Goal: Task Accomplishment & Management: Manage account settings

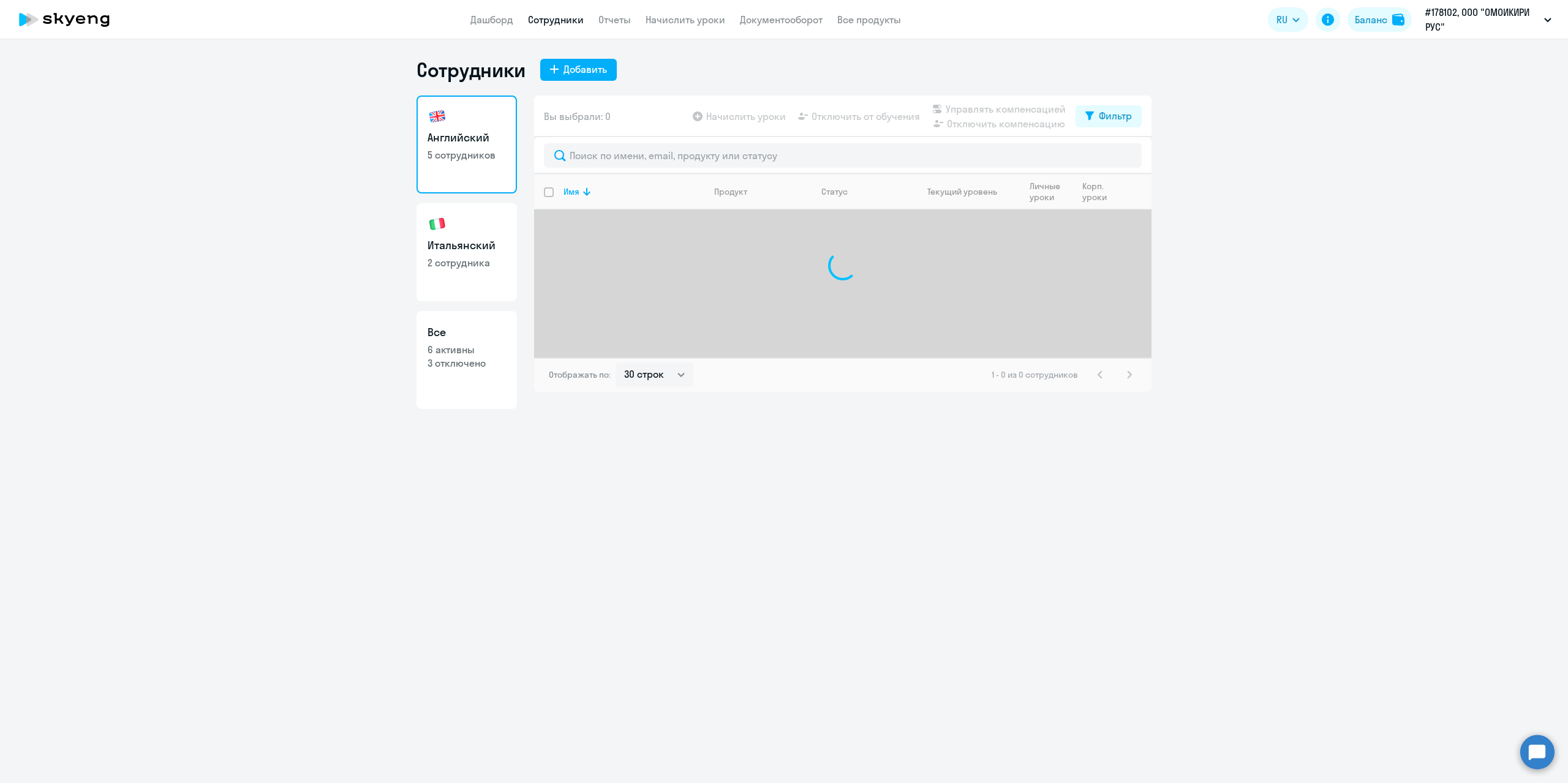
select select "30"
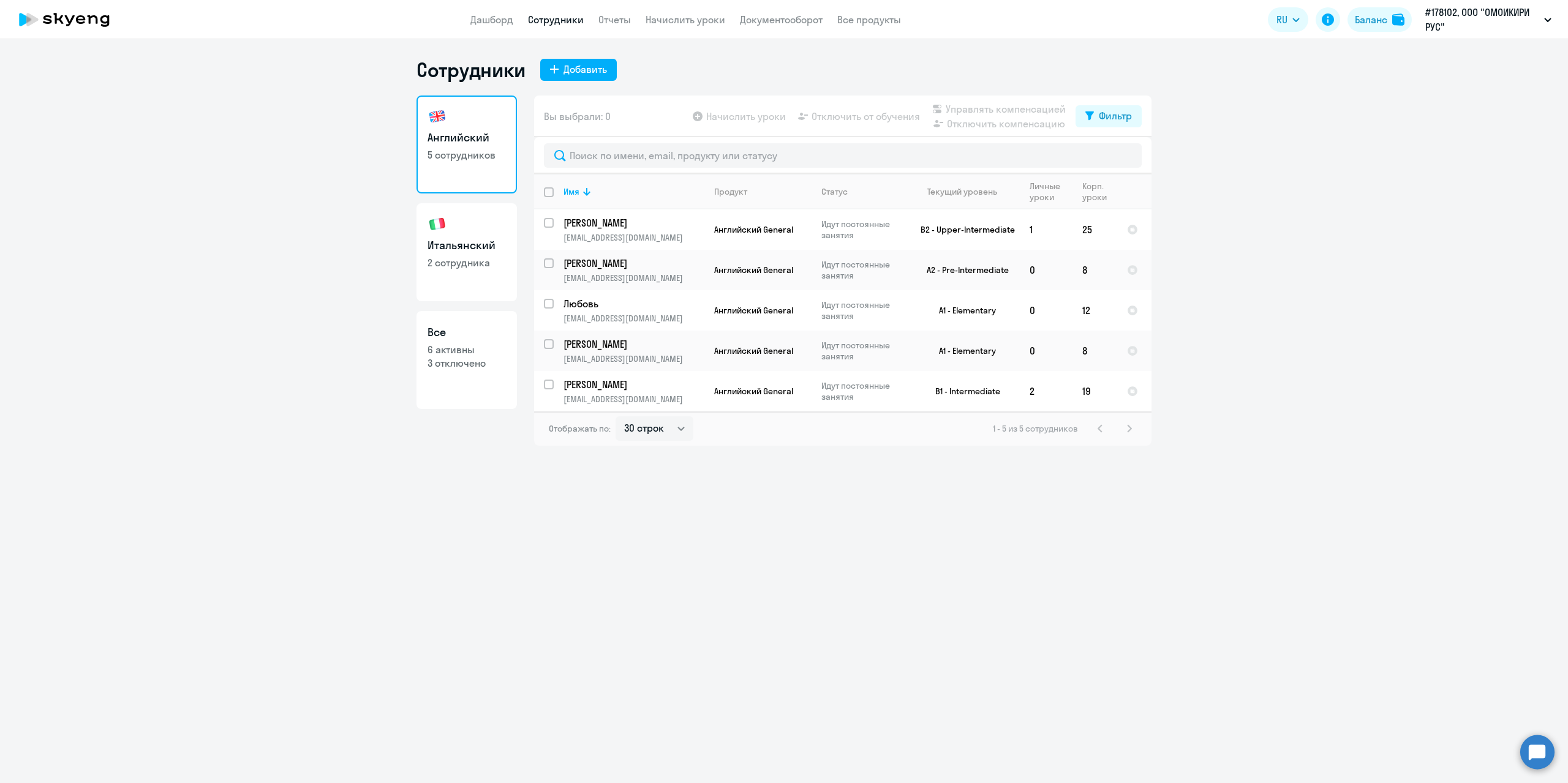
click at [473, 268] on p "2 сотрудника" at bounding box center [467, 263] width 79 height 14
select select "30"
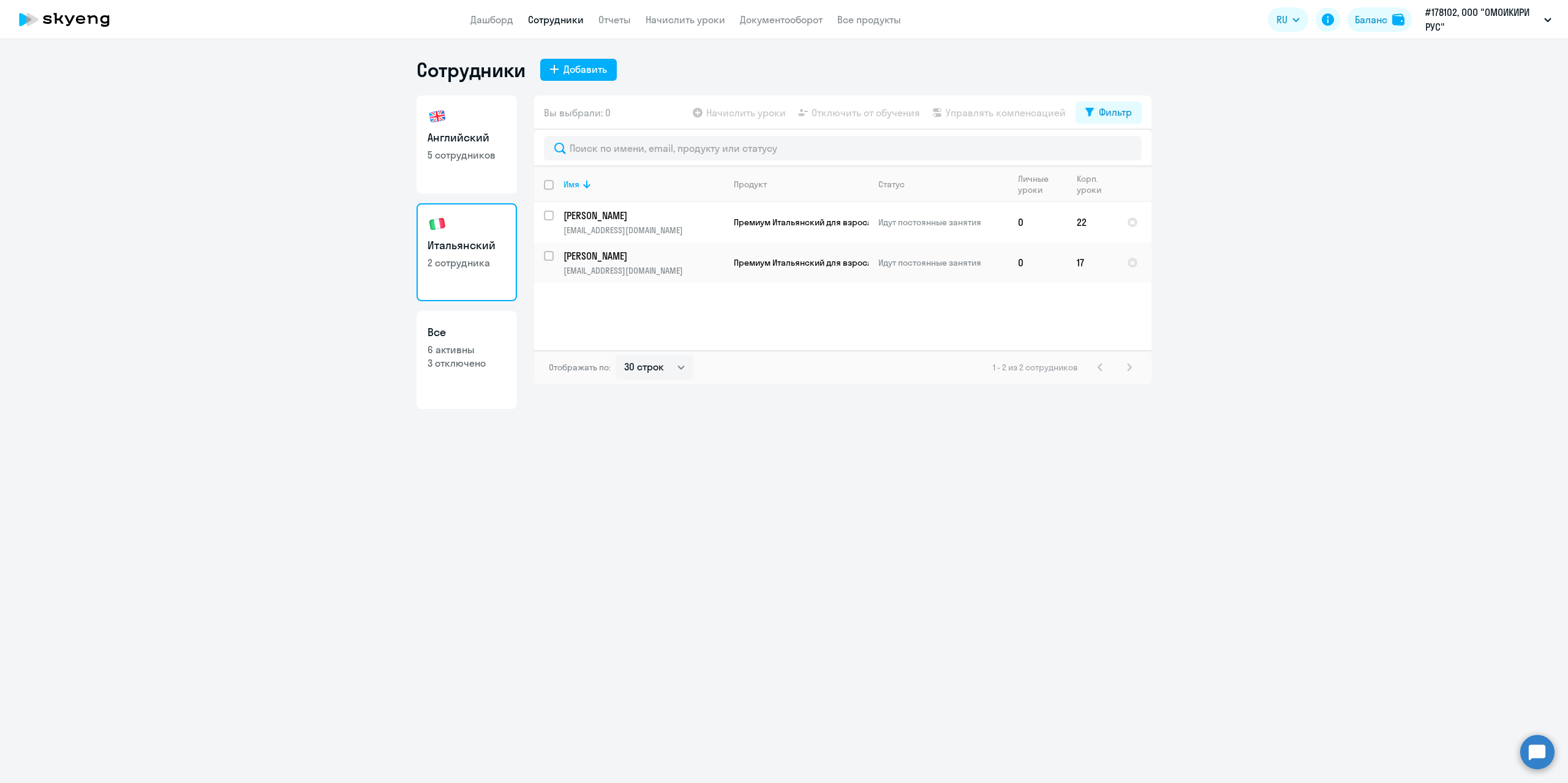
click at [476, 133] on h3 "Английский" at bounding box center [467, 137] width 79 height 16
select select "30"
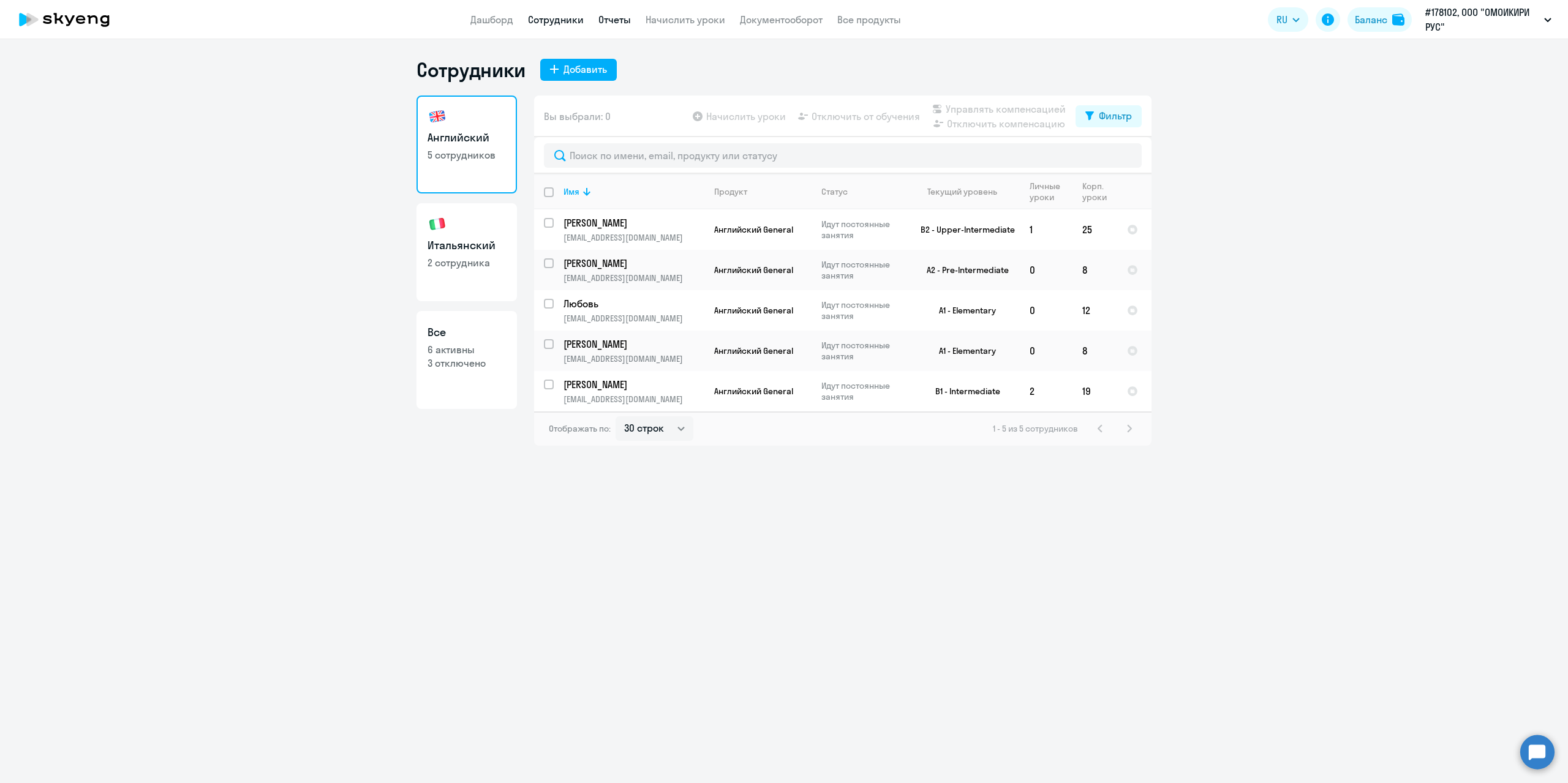
click at [615, 24] on link "Отчеты" at bounding box center [615, 20] width 33 height 12
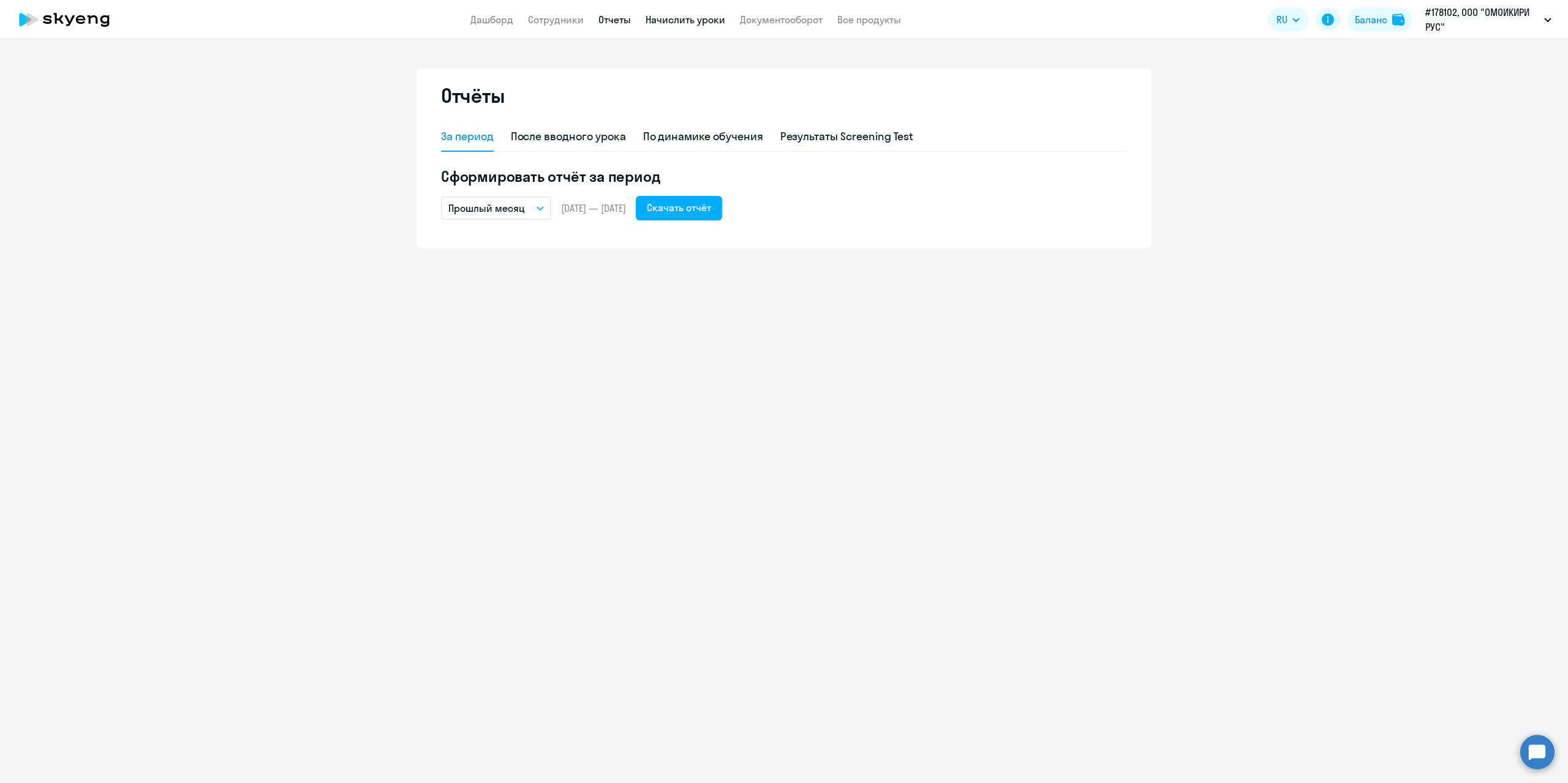
click at [687, 23] on link "Начислить уроки" at bounding box center [685, 20] width 80 height 12
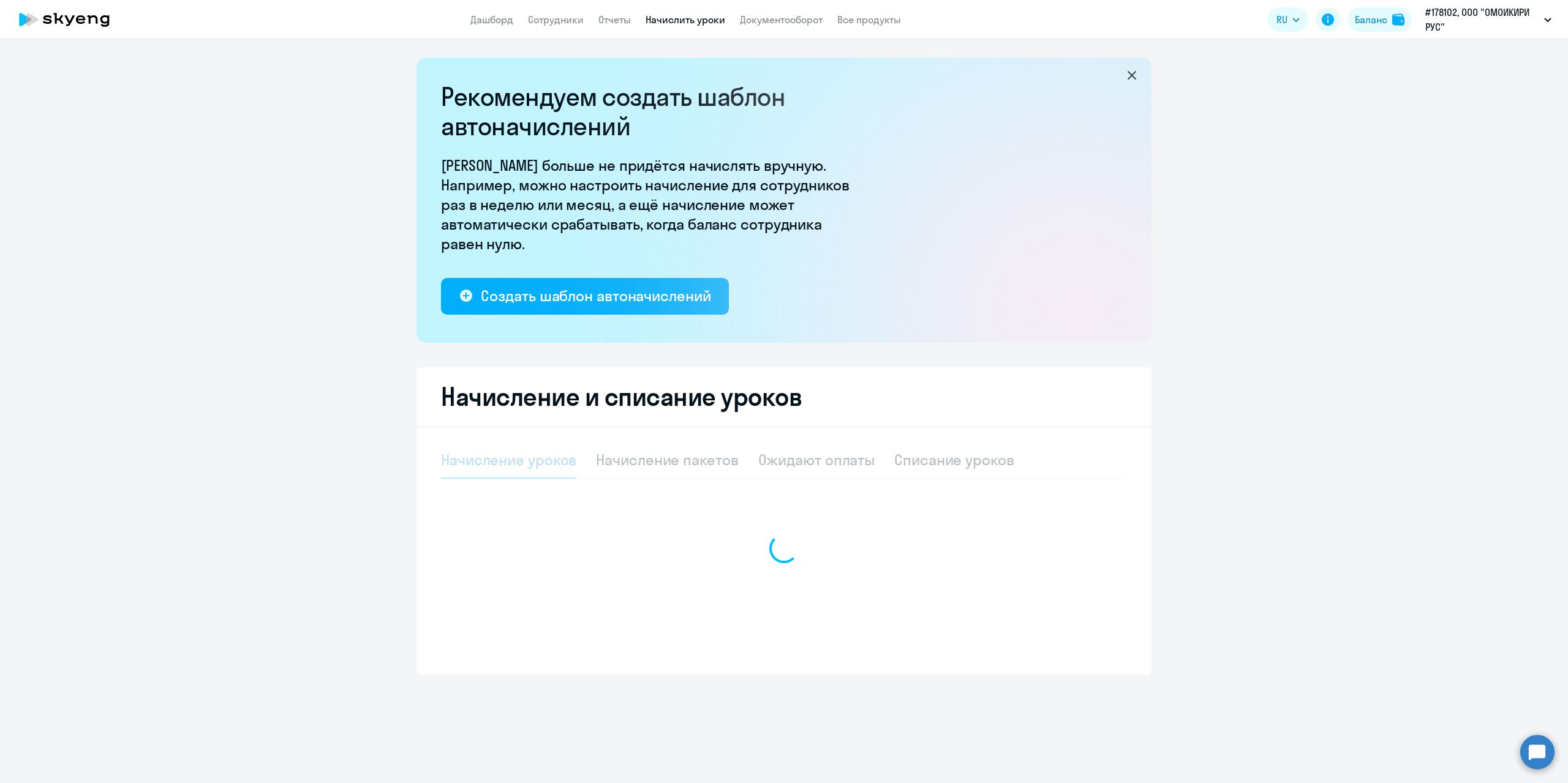
select select "10"
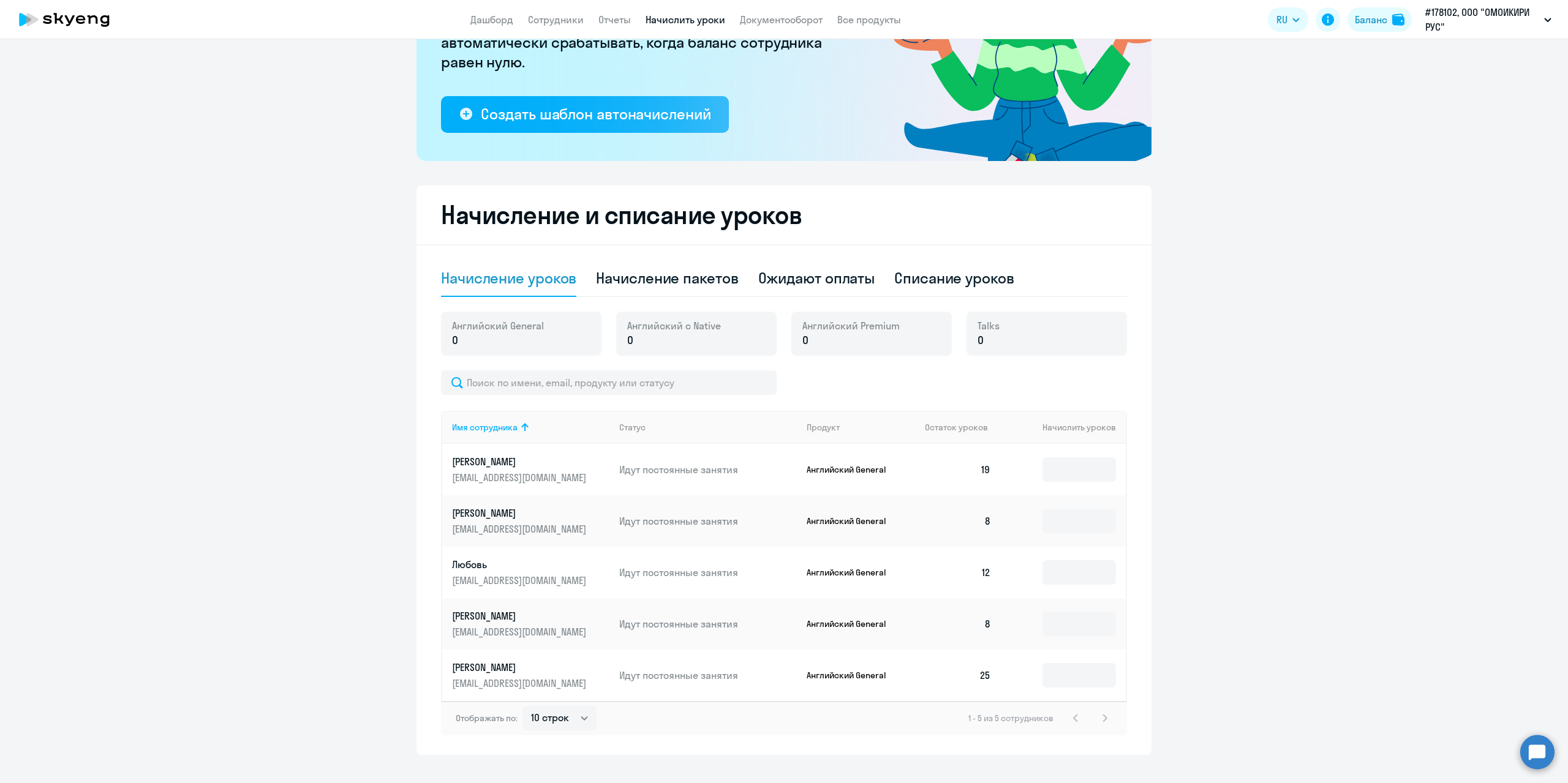
scroll to position [184, 0]
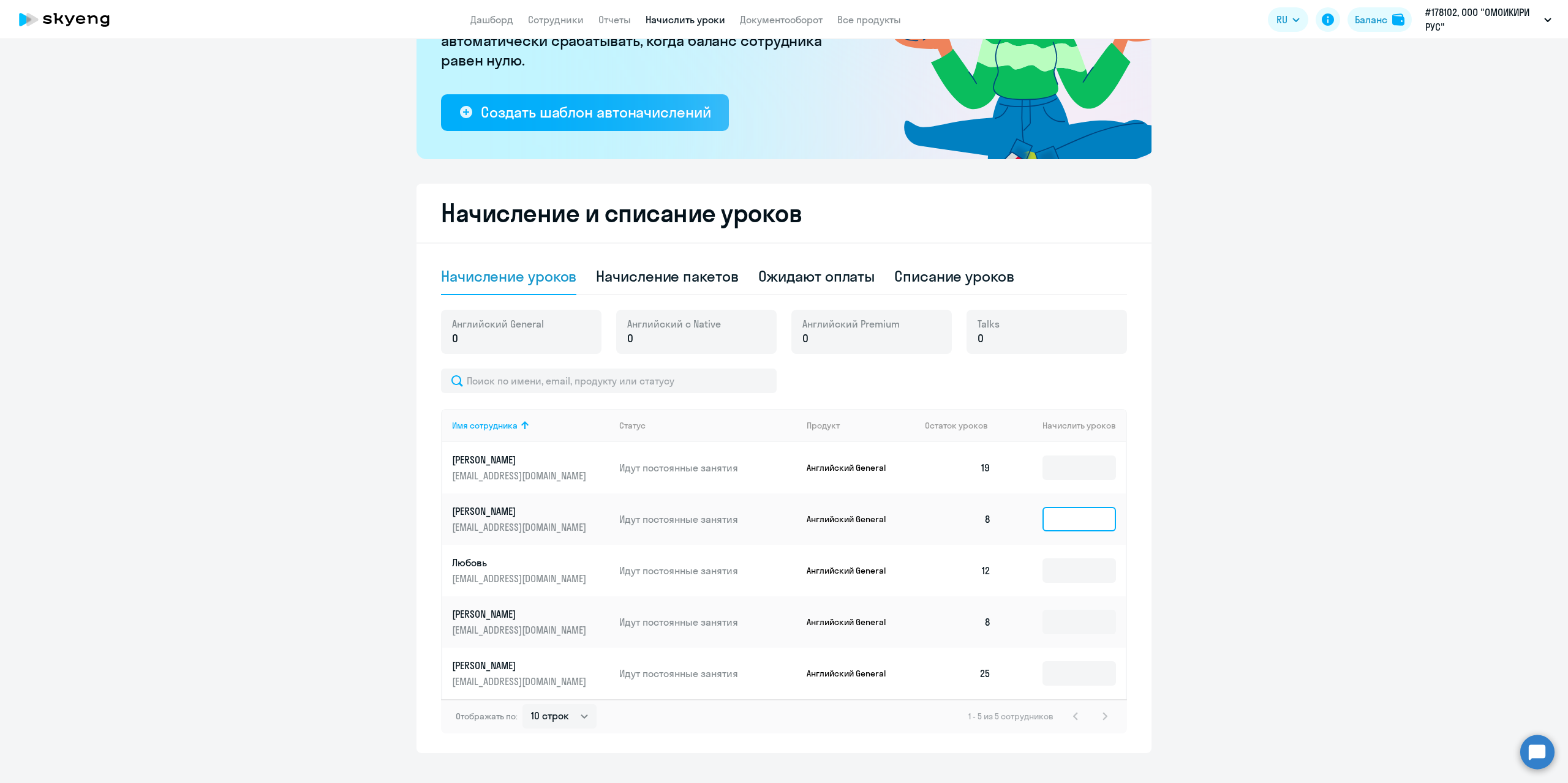
click at [1062, 516] on input at bounding box center [1079, 519] width 73 height 24
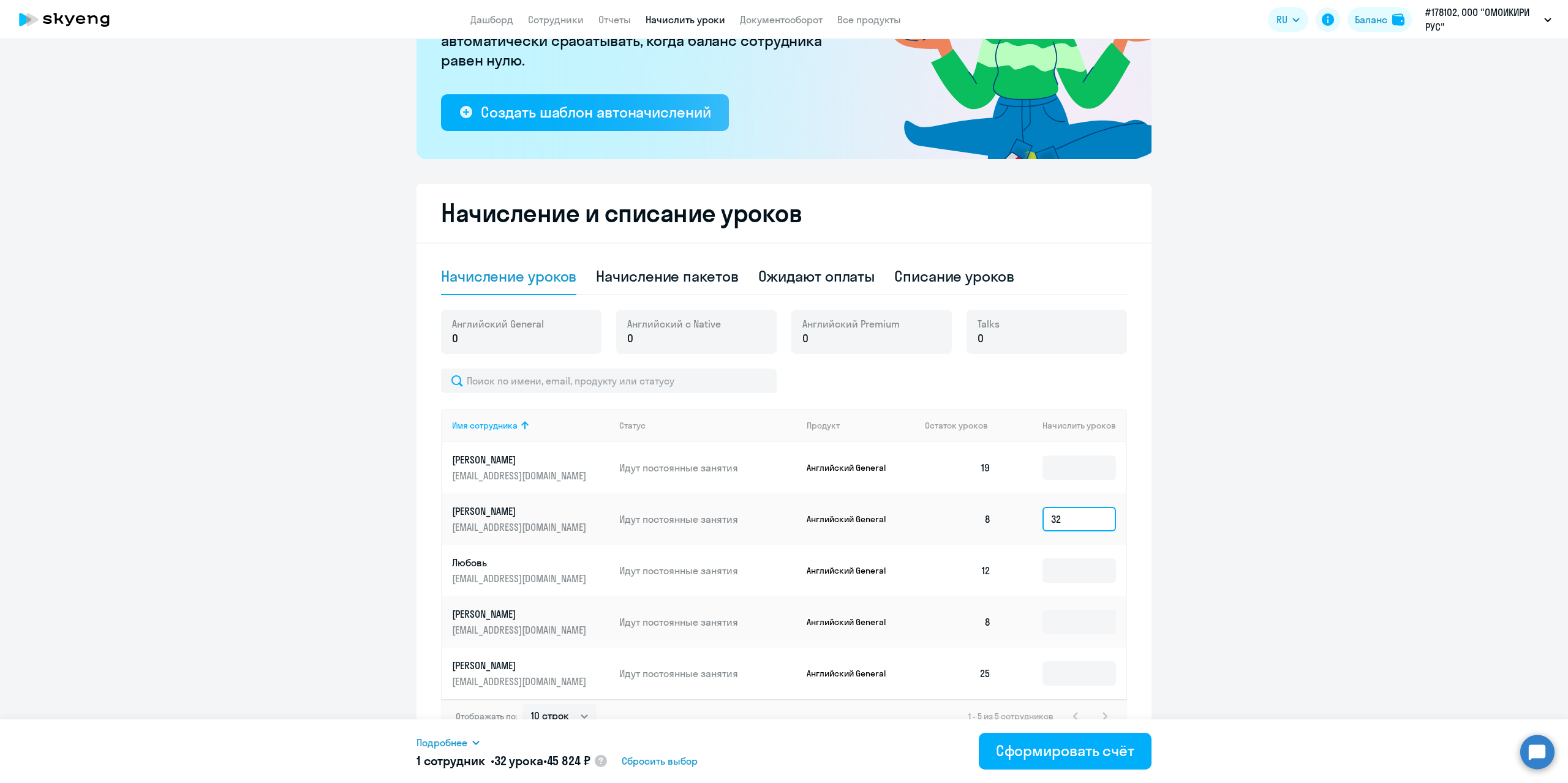
drag, startPoint x: 1065, startPoint y: 520, endPoint x: 999, endPoint y: 510, distance: 66.8
click at [1001, 510] on td "32" at bounding box center [1063, 519] width 125 height 52
type input "30"
click at [1052, 618] on input at bounding box center [1079, 622] width 73 height 24
click at [1062, 474] on input at bounding box center [1079, 468] width 73 height 24
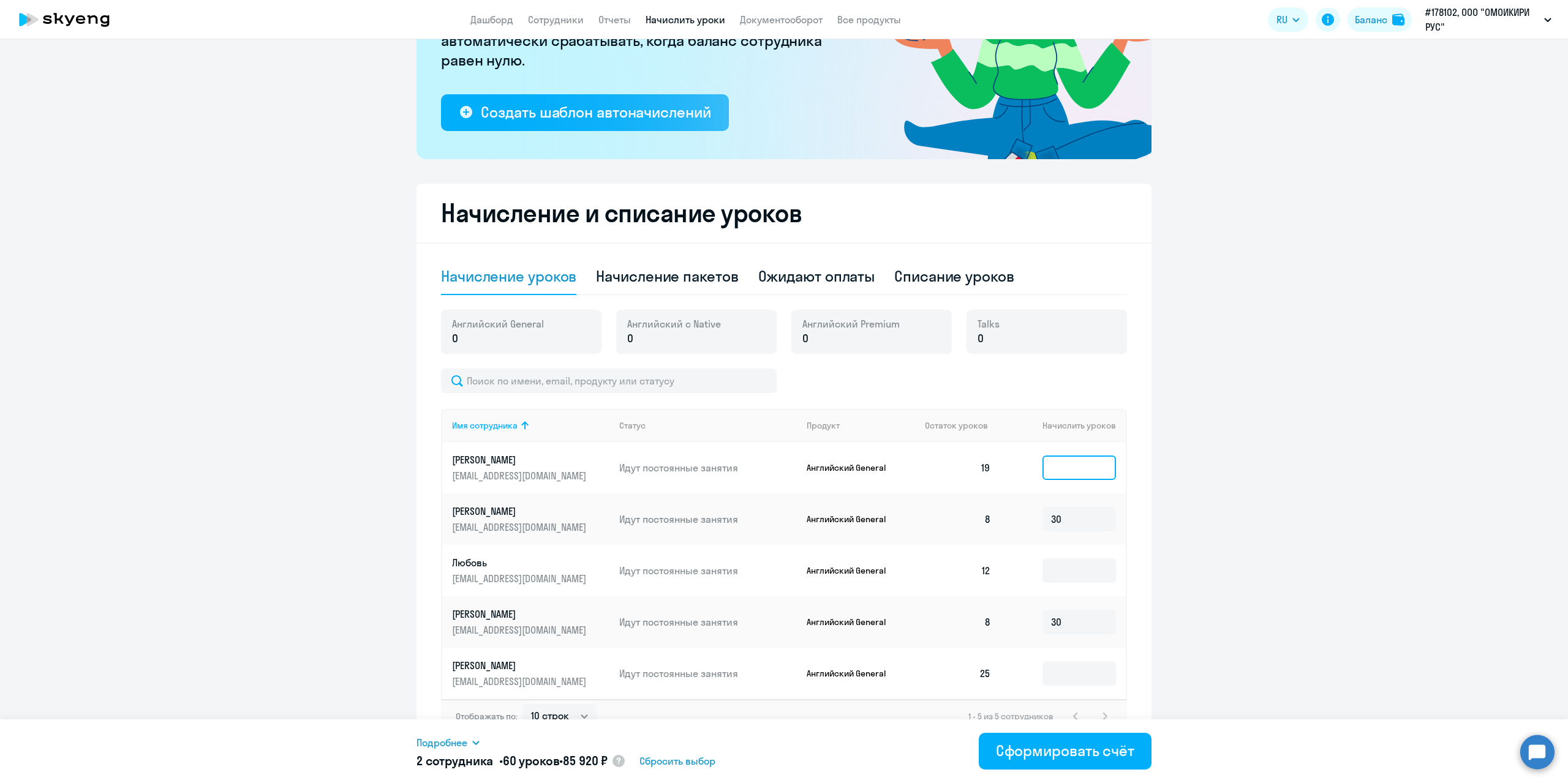
scroll to position [202, 0]
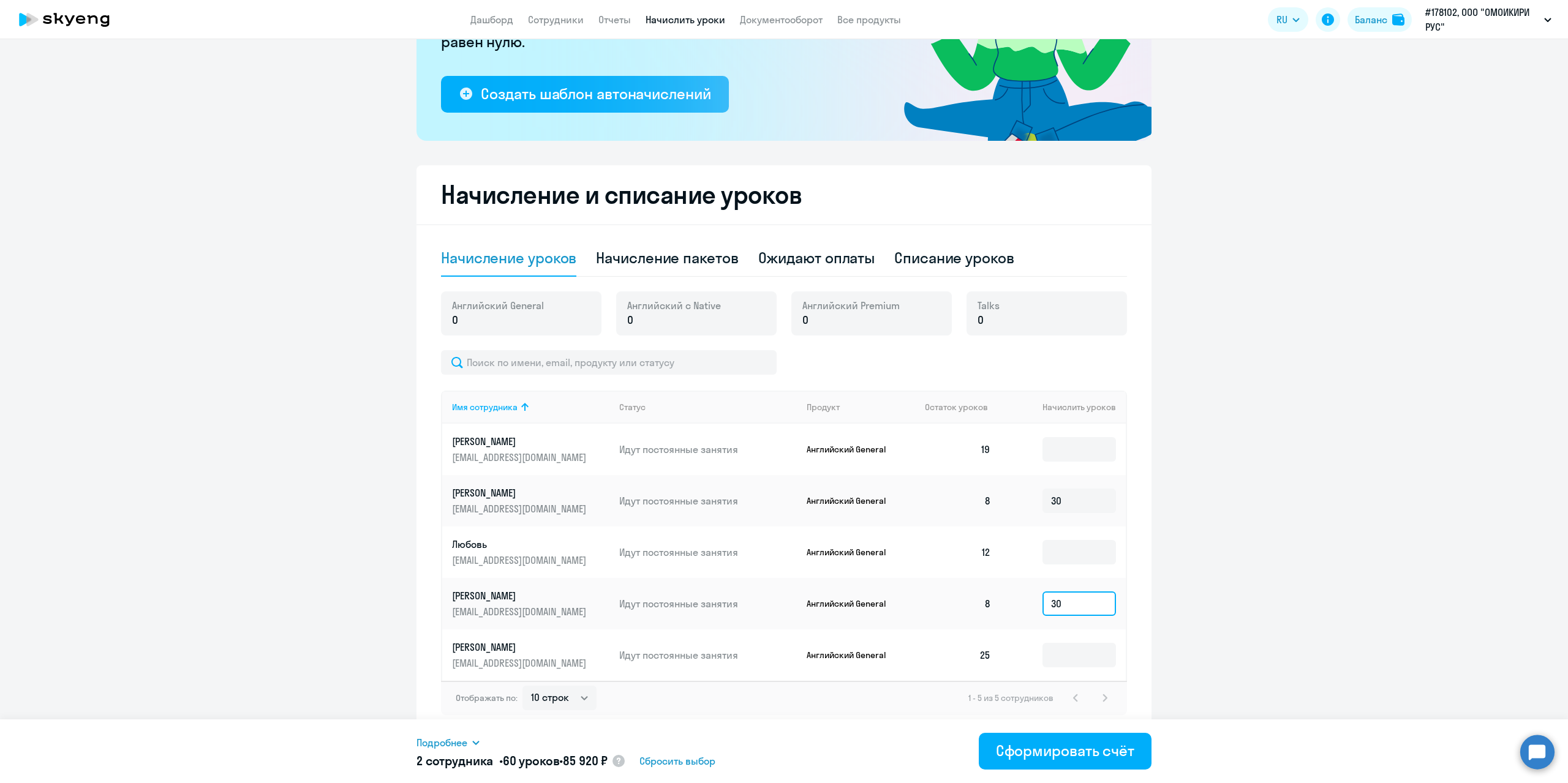
drag, startPoint x: 1073, startPoint y: 603, endPoint x: 968, endPoint y: 600, distance: 105.0
click at [968, 600] on tr "[PERSON_NAME] [EMAIL_ADDRESS][DOMAIN_NAME] Идут постоянные занятия Английский G…" at bounding box center [784, 604] width 684 height 52
type input "2"
click at [1074, 453] on input at bounding box center [1079, 449] width 73 height 24
type input "20"
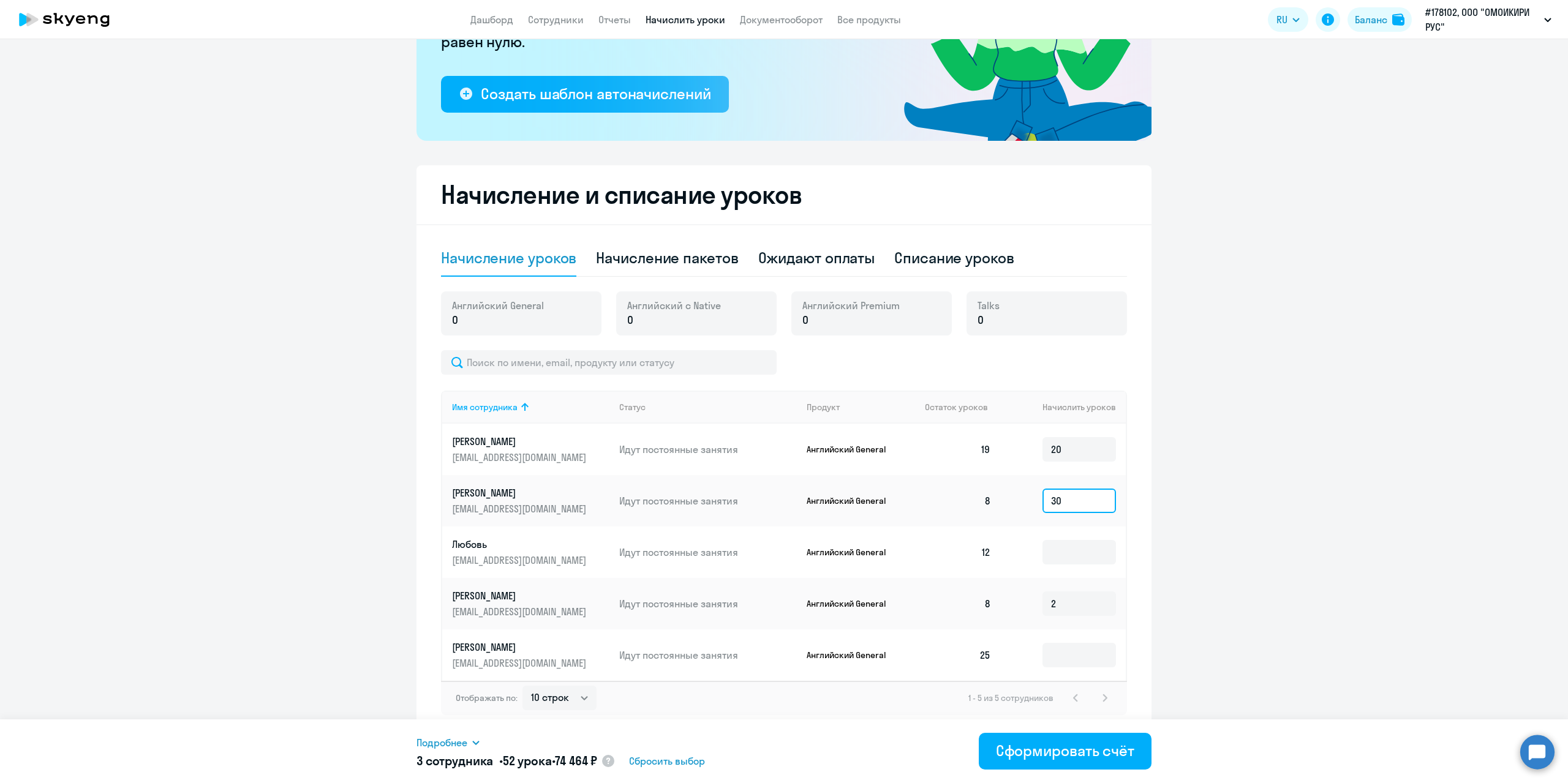
click at [1066, 499] on input "30" at bounding box center [1079, 500] width 73 height 24
drag, startPoint x: 1066, startPoint y: 499, endPoint x: 998, endPoint y: 500, distance: 68.0
click at [1001, 500] on td "30" at bounding box center [1063, 501] width 125 height 52
type input "8"
drag, startPoint x: 1063, startPoint y: 602, endPoint x: 996, endPoint y: 601, distance: 67.0
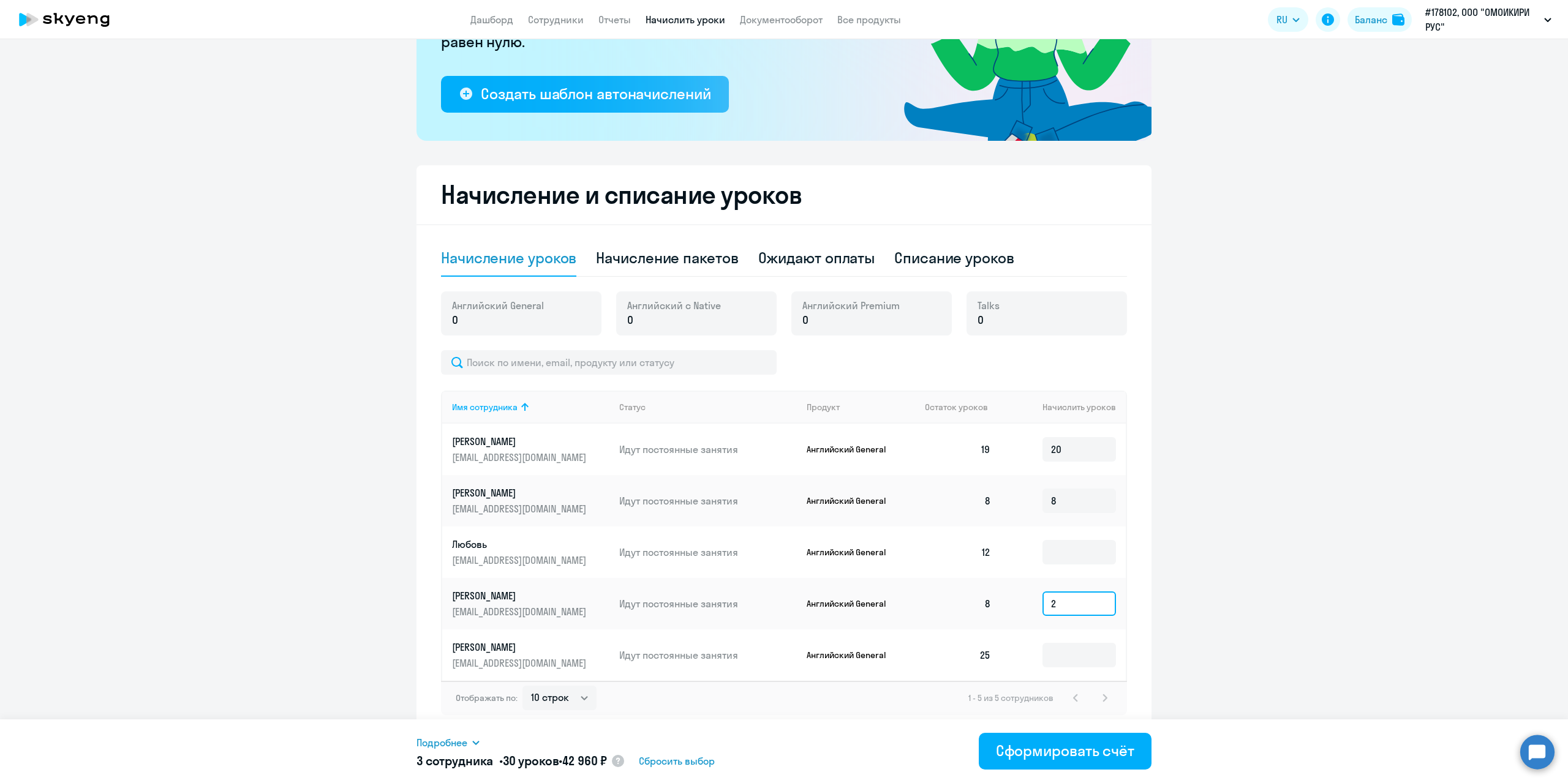
click at [1007, 598] on td "2" at bounding box center [1063, 604] width 125 height 52
type input "8"
click at [1057, 551] on input at bounding box center [1079, 552] width 73 height 24
type input "4"
click at [1076, 501] on input "8" at bounding box center [1079, 500] width 73 height 24
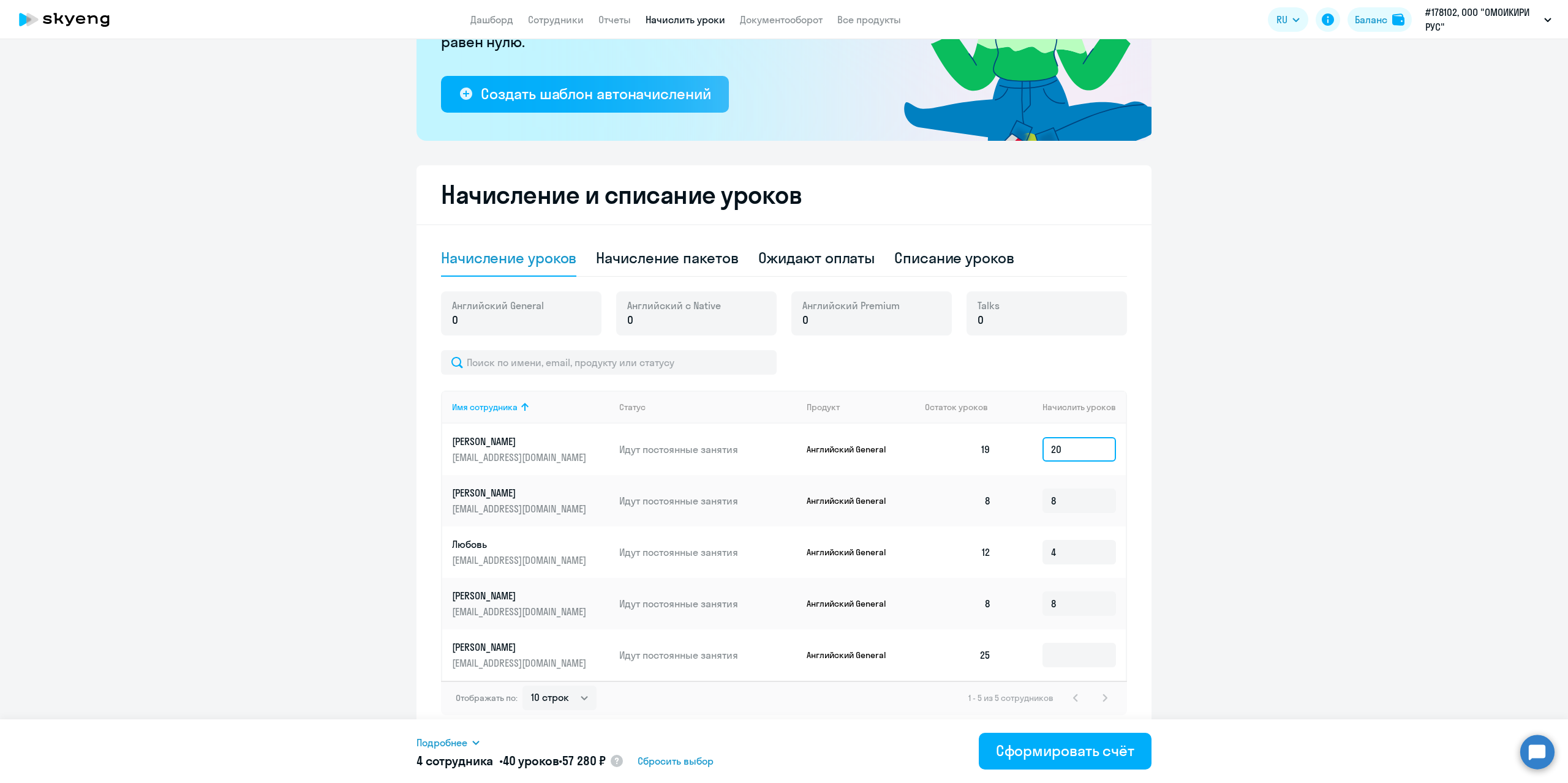
drag, startPoint x: 1051, startPoint y: 447, endPoint x: 1045, endPoint y: 444, distance: 6.7
click at [1045, 444] on input "20" at bounding box center [1079, 449] width 73 height 24
drag, startPoint x: 1052, startPoint y: 500, endPoint x: 1045, endPoint y: 499, distance: 7.1
click at [1045, 499] on input "8" at bounding box center [1079, 500] width 73 height 24
type input "10"
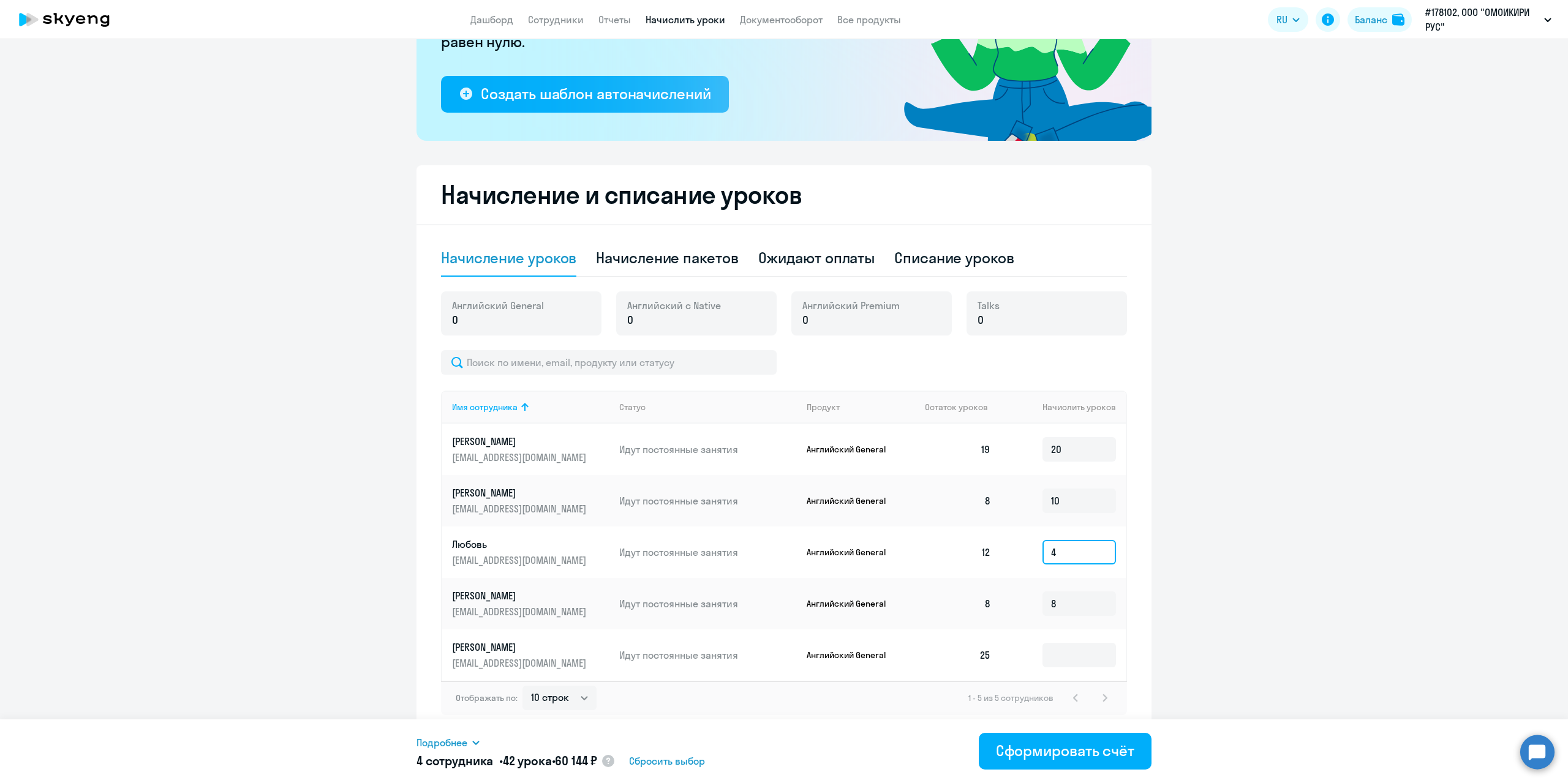
drag, startPoint x: 1066, startPoint y: 556, endPoint x: 1043, endPoint y: 550, distance: 23.8
click at [1043, 550] on input "4" at bounding box center [1079, 552] width 73 height 24
type input "6"
drag, startPoint x: 1066, startPoint y: 604, endPoint x: 1024, endPoint y: 602, distance: 42.0
click at [1024, 602] on td "8" at bounding box center [1063, 604] width 125 height 52
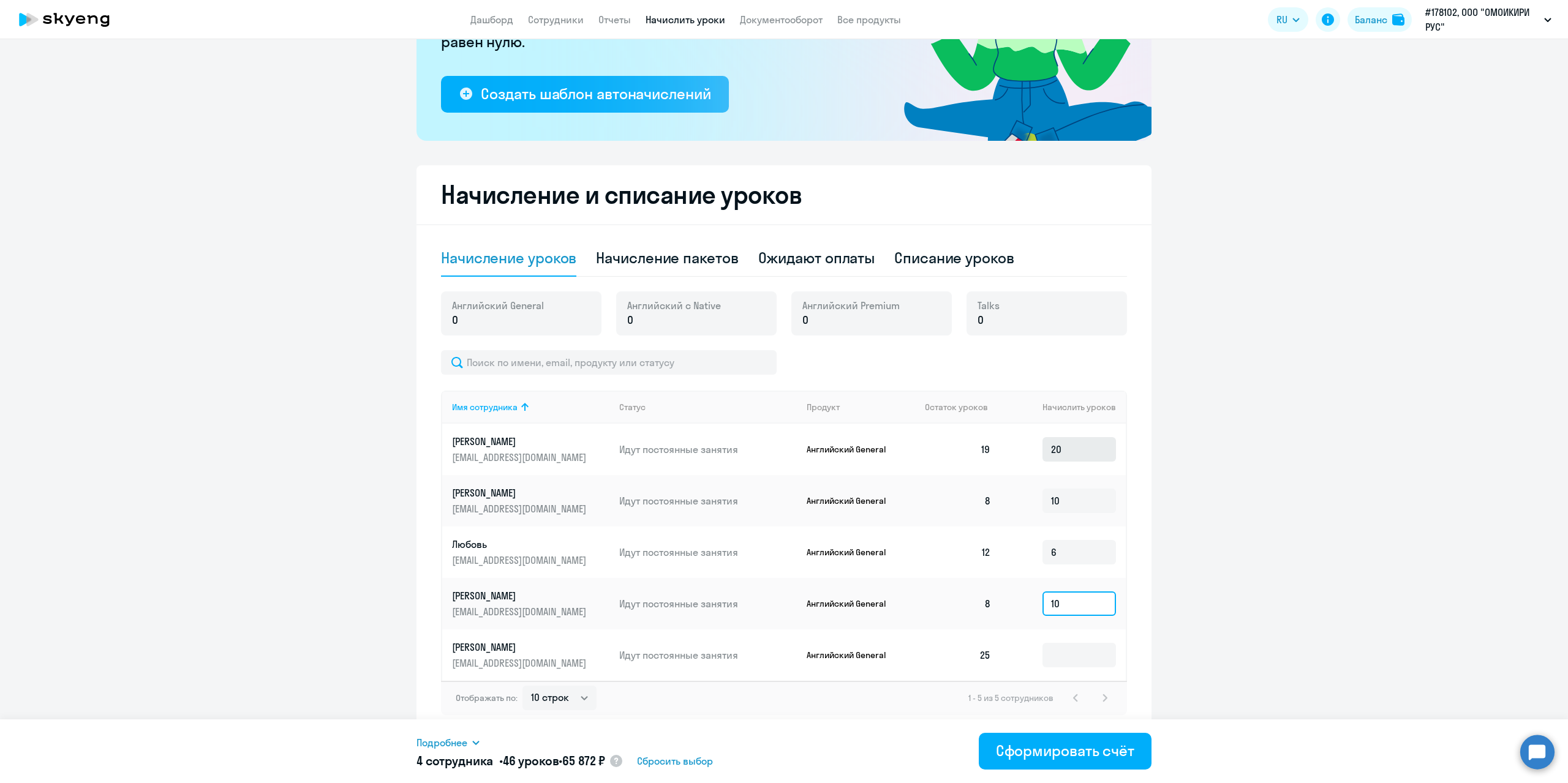
type input "10"
click at [1067, 453] on input "20" at bounding box center [1079, 449] width 73 height 24
click at [1043, 447] on input "20" at bounding box center [1079, 449] width 73 height 24
drag, startPoint x: 1061, startPoint y: 446, endPoint x: 1052, endPoint y: 446, distance: 9.0
click at [1052, 446] on input "20" at bounding box center [1079, 449] width 73 height 24
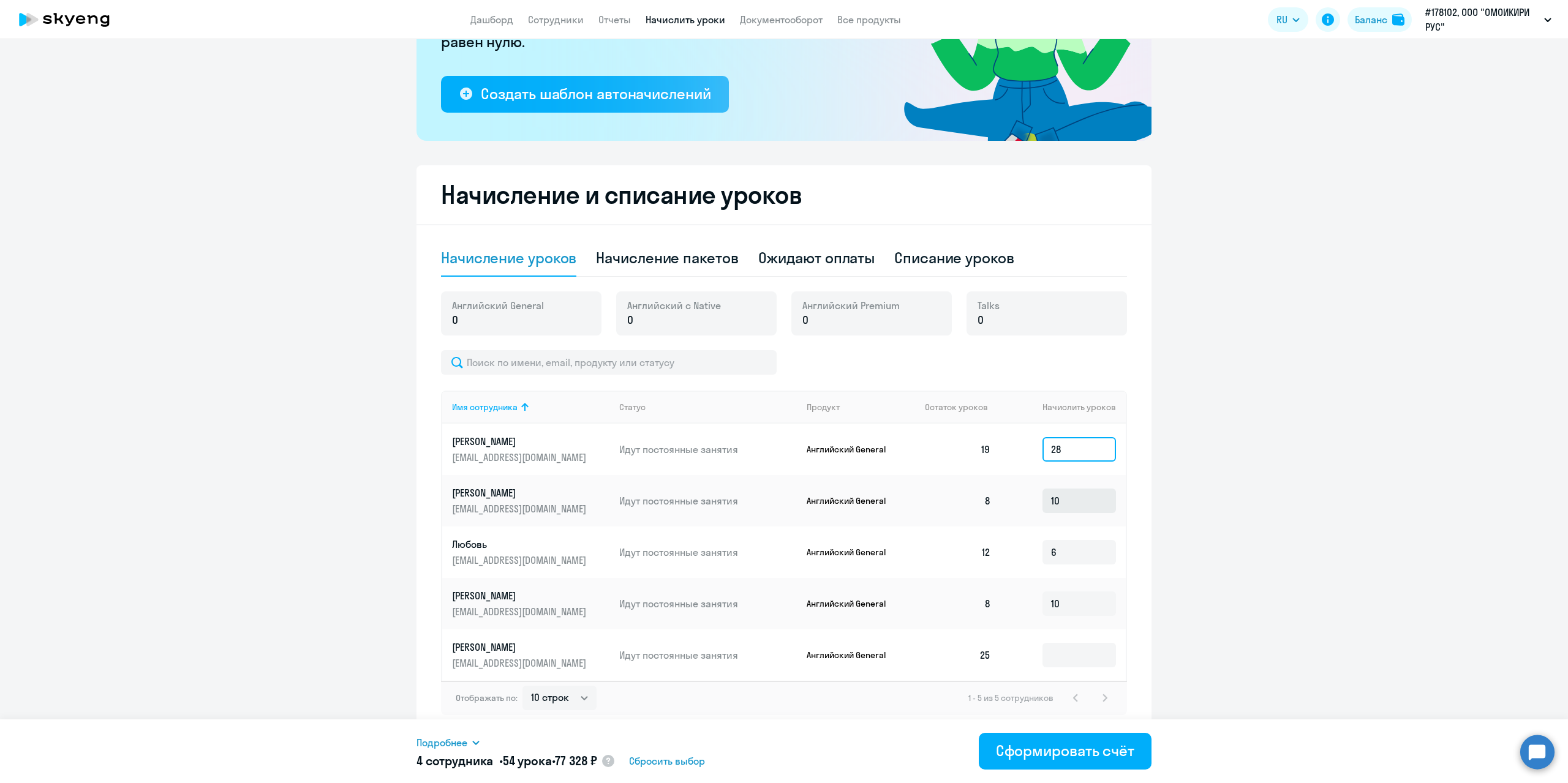
type input "28"
click at [1060, 500] on input "10" at bounding box center [1079, 500] width 73 height 24
drag, startPoint x: 1060, startPoint y: 500, endPoint x: 1049, endPoint y: 498, distance: 11.2
click at [1049, 498] on input "10" at bounding box center [1079, 500] width 73 height 24
type input "14"
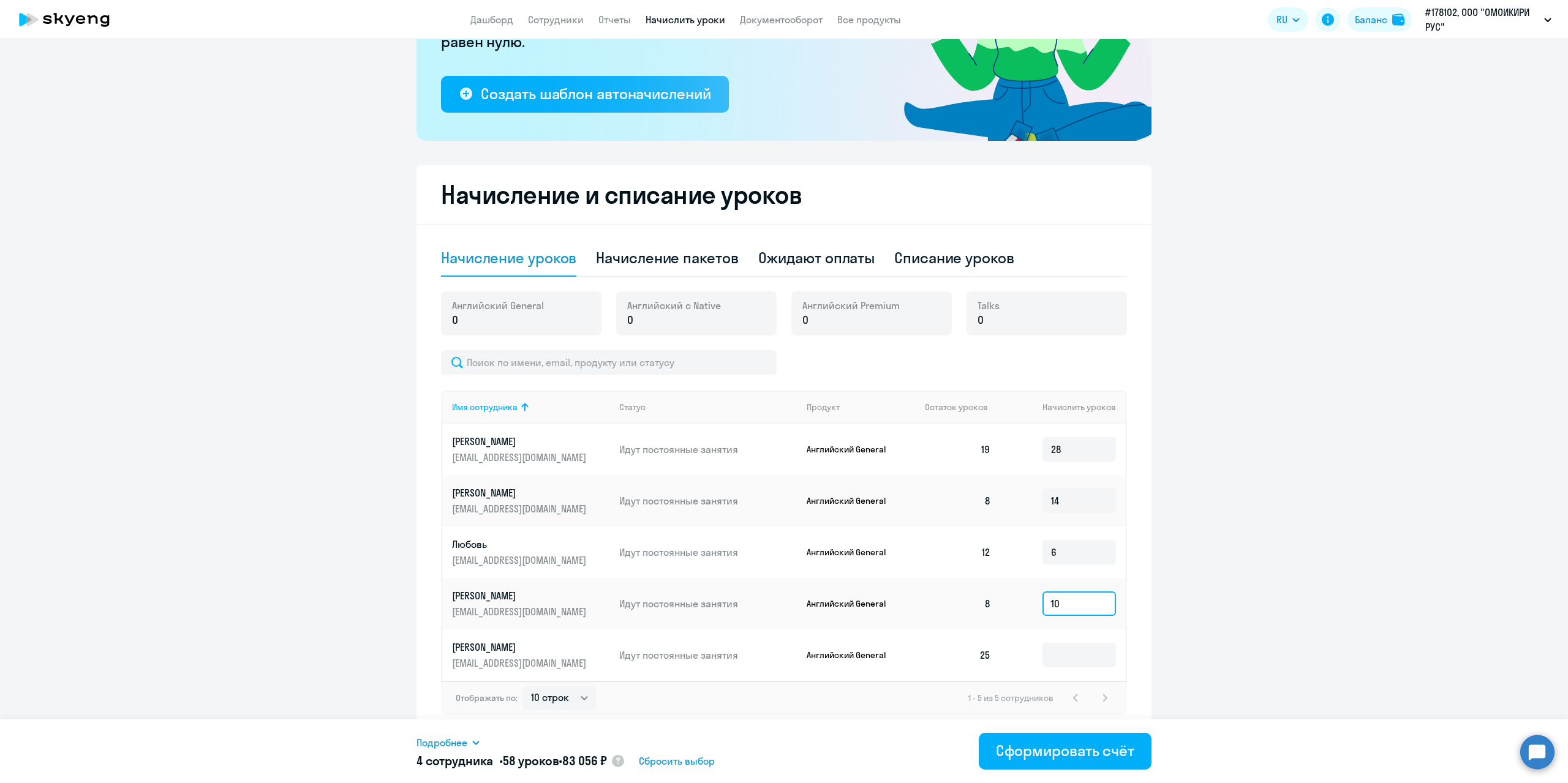
drag, startPoint x: 1062, startPoint y: 602, endPoint x: 1050, endPoint y: 600, distance: 12.2
click at [1050, 600] on input "10" at bounding box center [1079, 604] width 73 height 24
type input "14"
click at [1065, 550] on input "6" at bounding box center [1079, 552] width 73 height 24
type input "10"
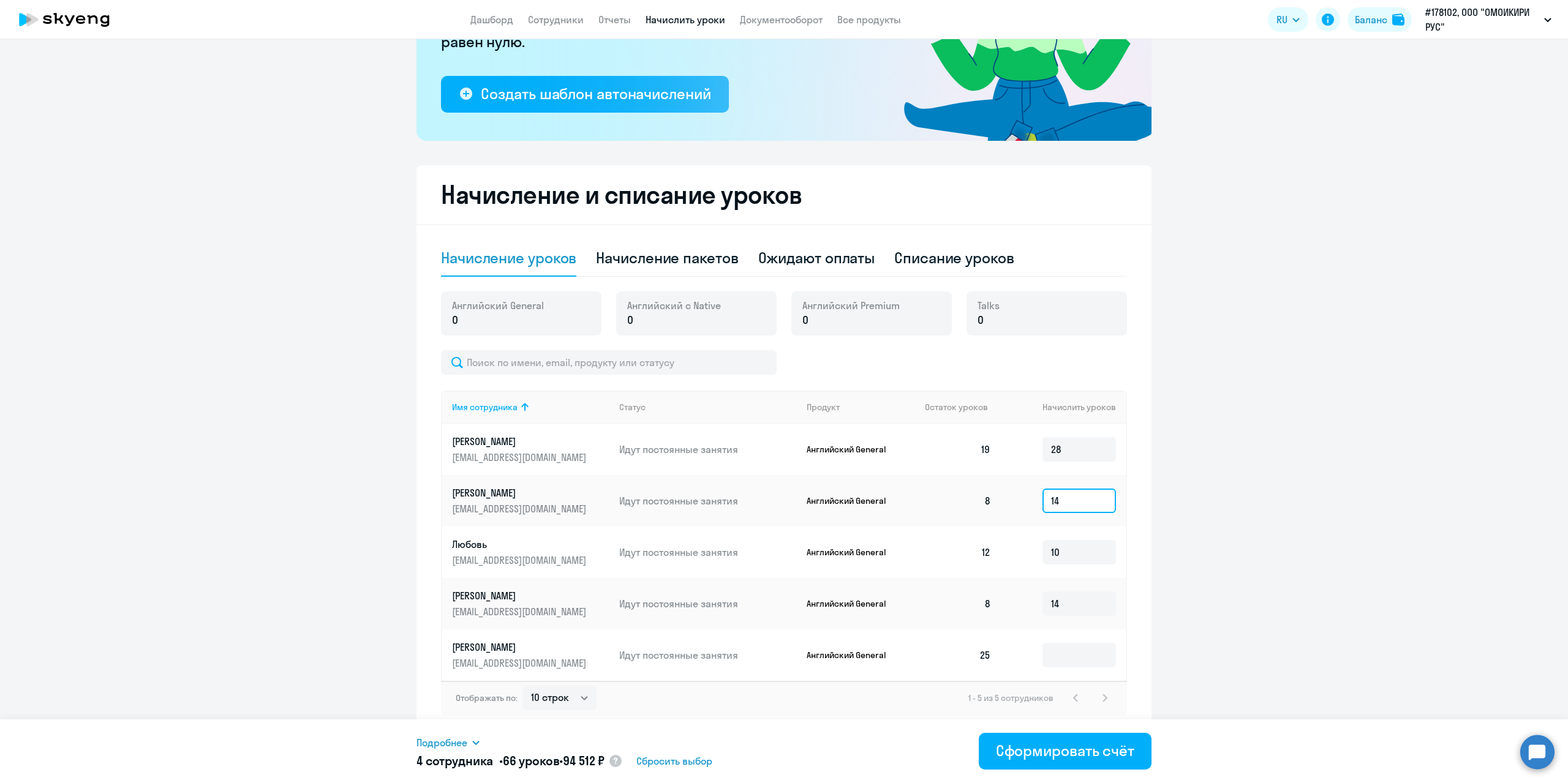
click at [1069, 504] on input "14" at bounding box center [1079, 500] width 73 height 24
drag, startPoint x: 1064, startPoint y: 449, endPoint x: 1051, endPoint y: 447, distance: 13.2
click at [1051, 447] on input "28" at bounding box center [1079, 449] width 73 height 24
click at [1065, 448] on input "28" at bounding box center [1079, 449] width 73 height 24
drag, startPoint x: 1065, startPoint y: 448, endPoint x: 1036, endPoint y: 449, distance: 29.0
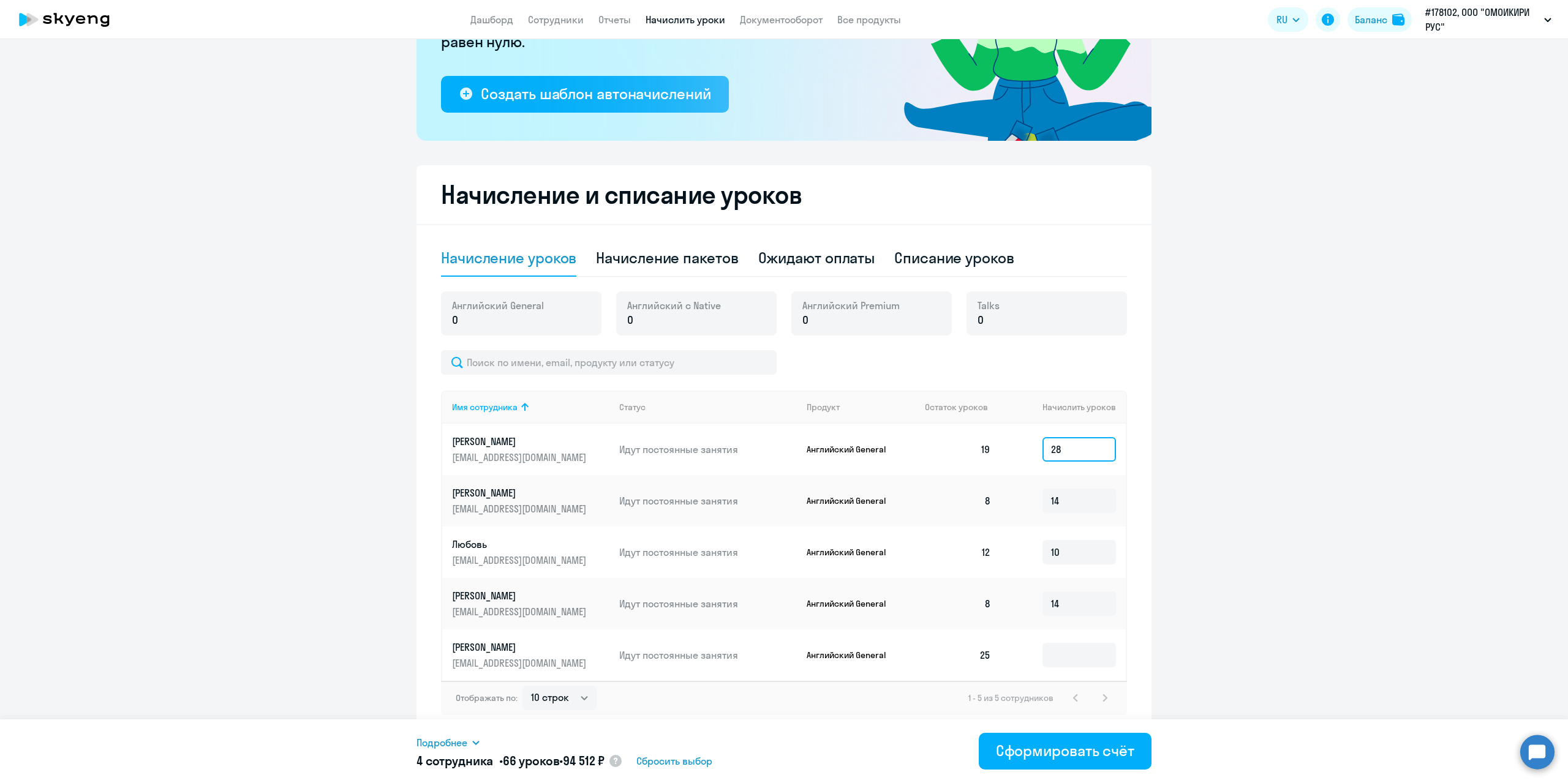
click at [1036, 449] on td "28" at bounding box center [1063, 449] width 125 height 52
type input "32"
click at [1078, 504] on input "14" at bounding box center [1079, 500] width 73 height 24
drag, startPoint x: 1073, startPoint y: 498, endPoint x: 1002, endPoint y: 493, distance: 71.2
click at [1002, 493] on td "14" at bounding box center [1063, 501] width 125 height 52
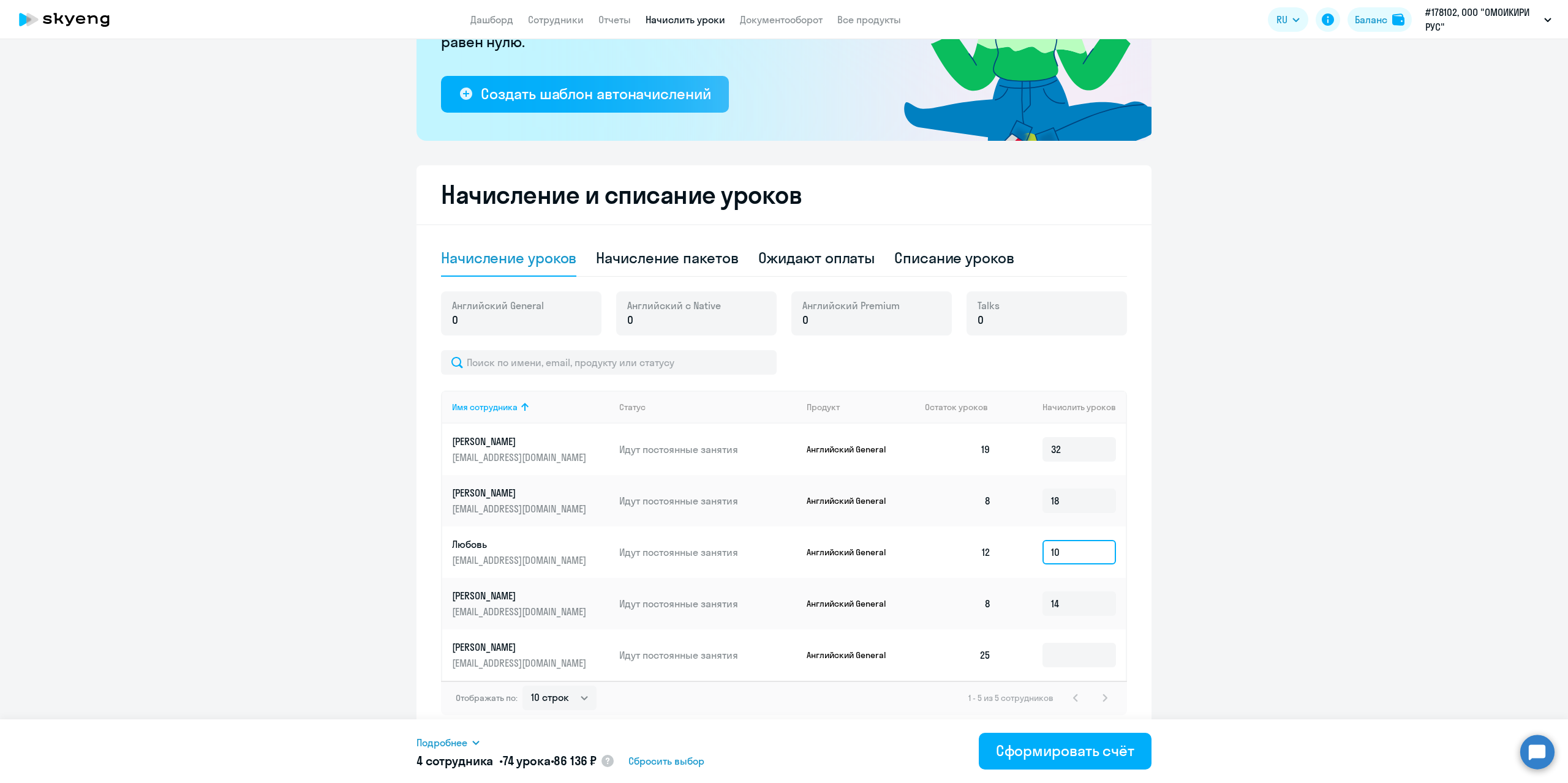
click at [1067, 551] on input "10" at bounding box center [1079, 552] width 73 height 24
click at [1059, 495] on input "18" at bounding box center [1079, 500] width 73 height 24
type input "16"
drag, startPoint x: 1068, startPoint y: 553, endPoint x: 1043, endPoint y: 551, distance: 25.1
click at [1043, 551] on input "10" at bounding box center [1079, 552] width 73 height 24
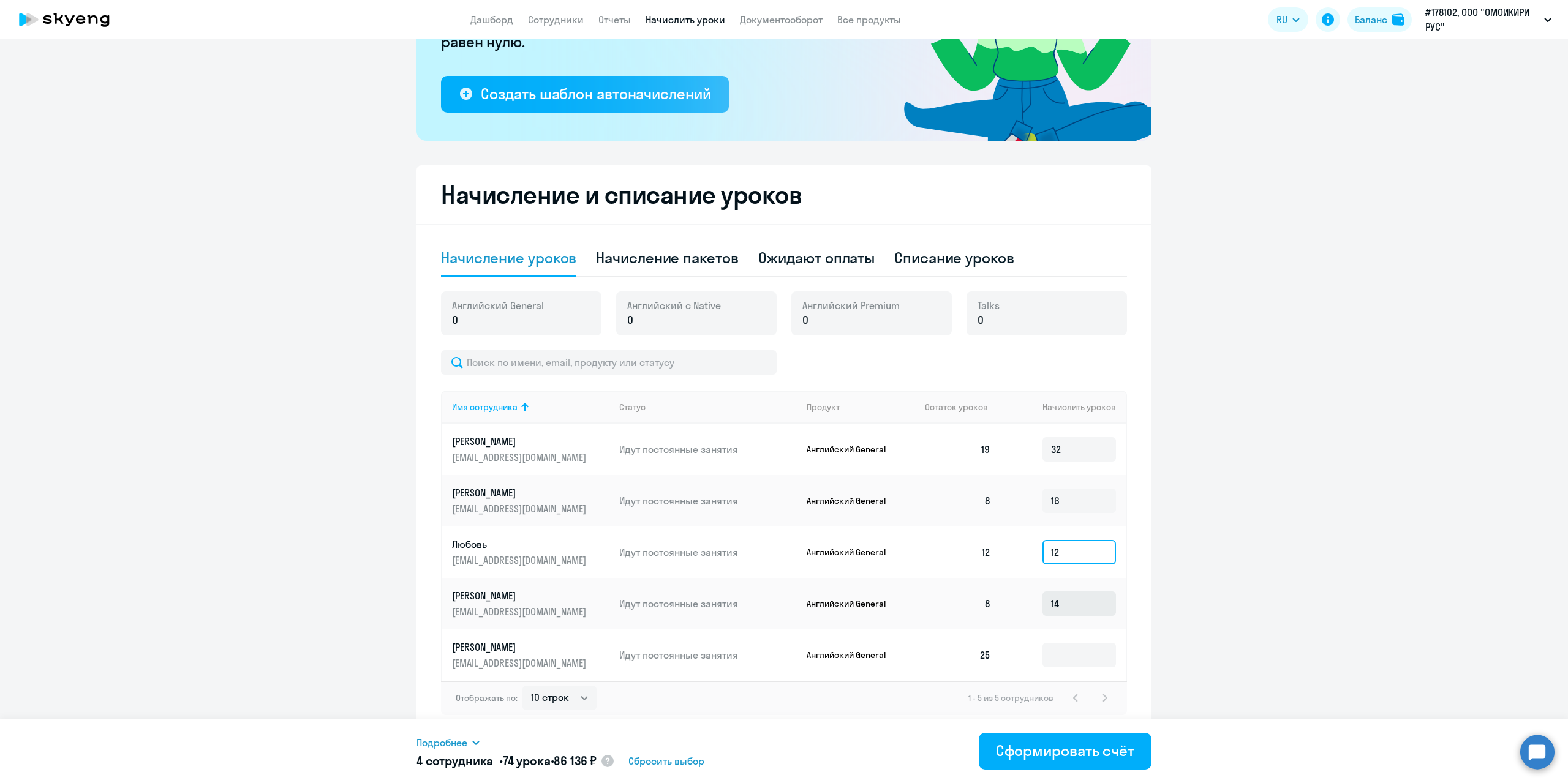
type input "12"
drag, startPoint x: 1068, startPoint y: 603, endPoint x: 991, endPoint y: 612, distance: 77.5
click at [991, 612] on tr "[PERSON_NAME] [EMAIL_ADDRESS][DOMAIN_NAME] Идут постоянные занятия Английский G…" at bounding box center [784, 604] width 684 height 52
type input "16"
click at [1087, 553] on input "12" at bounding box center [1079, 552] width 73 height 24
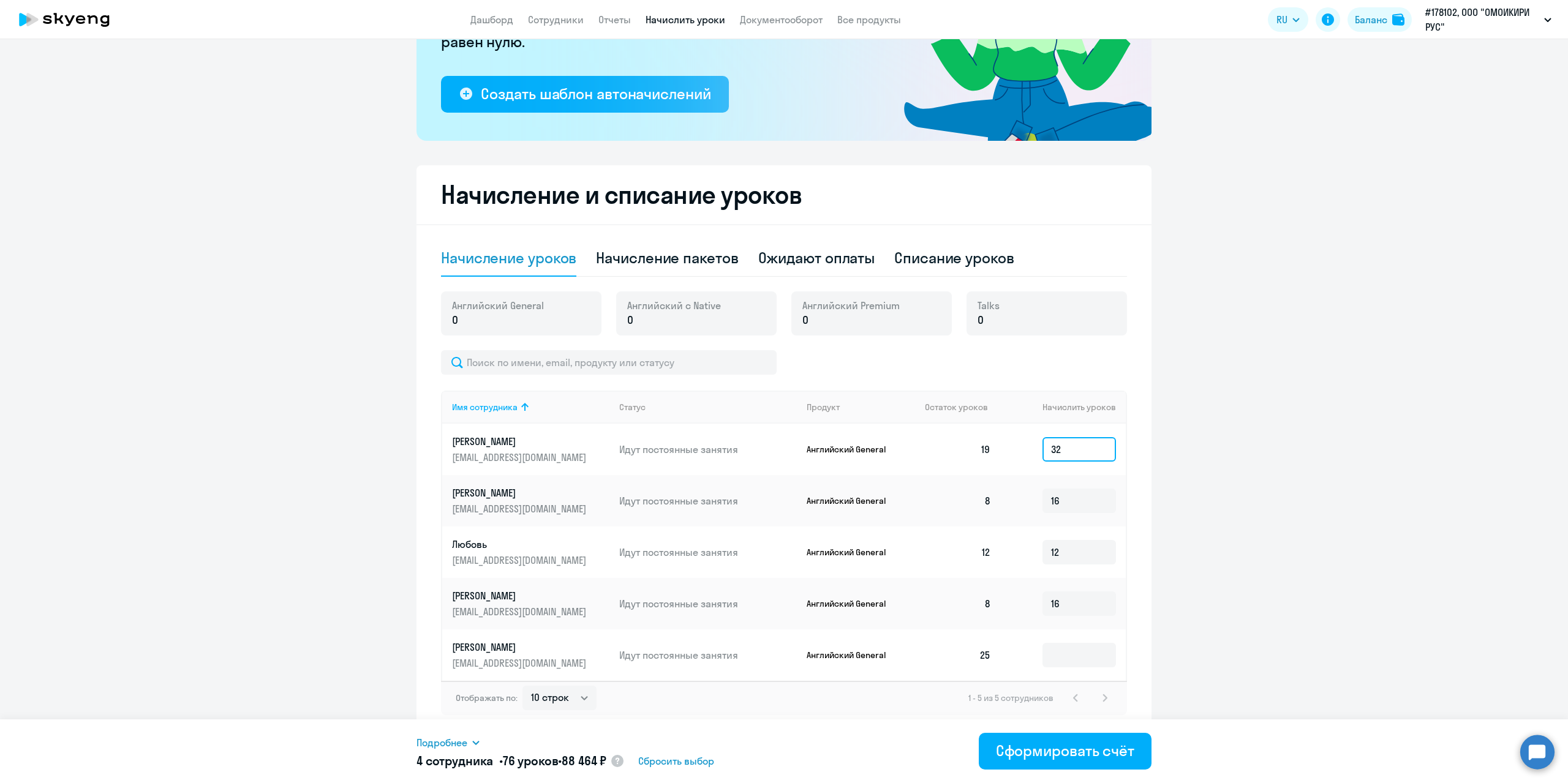
drag, startPoint x: 1074, startPoint y: 447, endPoint x: 1040, endPoint y: 449, distance: 34.1
click at [1042, 449] on input "32" at bounding box center [1079, 449] width 73 height 24
type input "40"
click at [1068, 500] on input "16" at bounding box center [1079, 500] width 73 height 24
drag, startPoint x: 1062, startPoint y: 501, endPoint x: 1031, endPoint y: 500, distance: 31.0
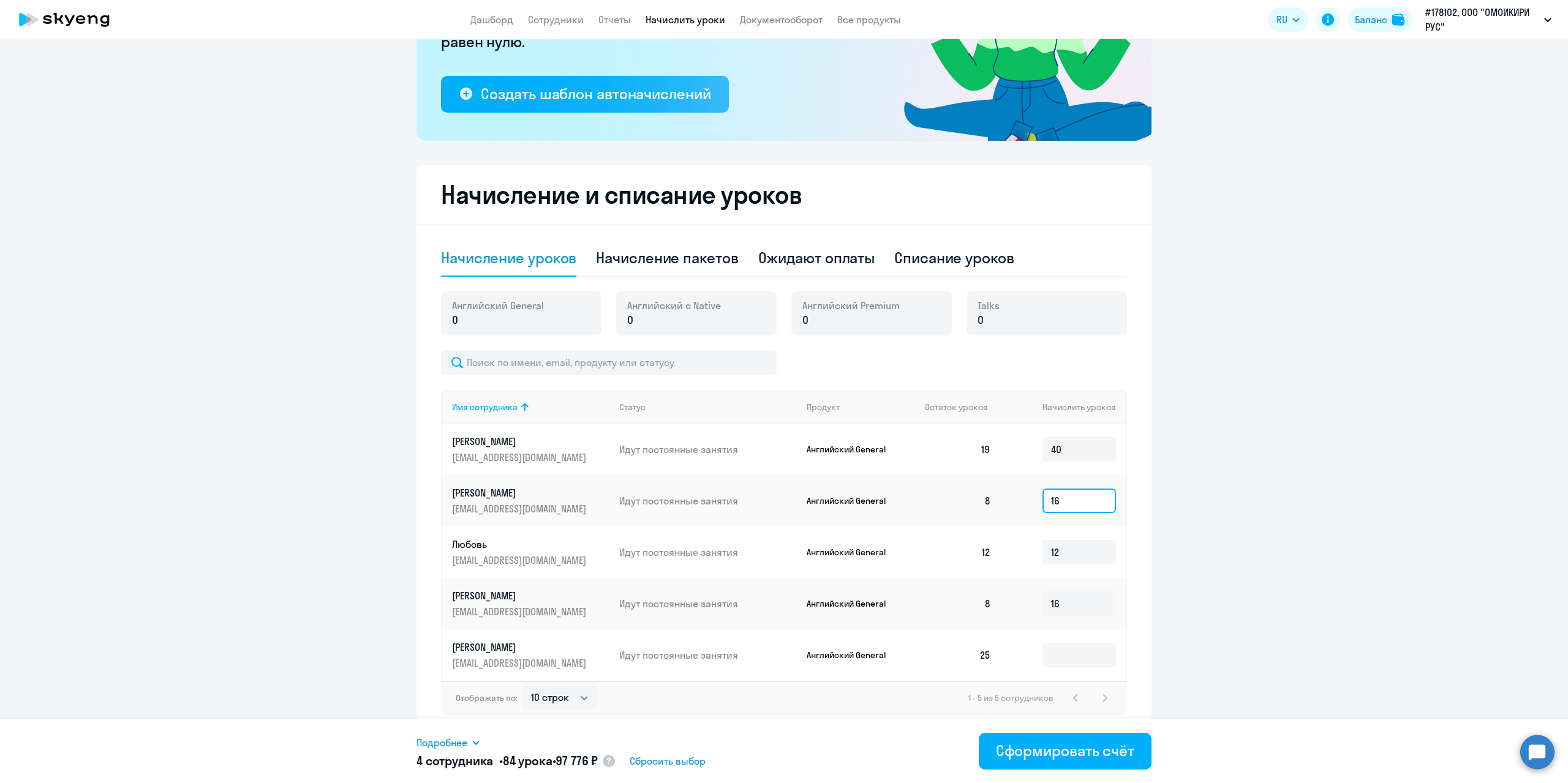
click at [1031, 500] on td "16" at bounding box center [1063, 501] width 125 height 52
type input "20"
drag, startPoint x: 1067, startPoint y: 608, endPoint x: 998, endPoint y: 604, distance: 69.1
click at [1001, 604] on td "16" at bounding box center [1063, 604] width 125 height 52
type input "20"
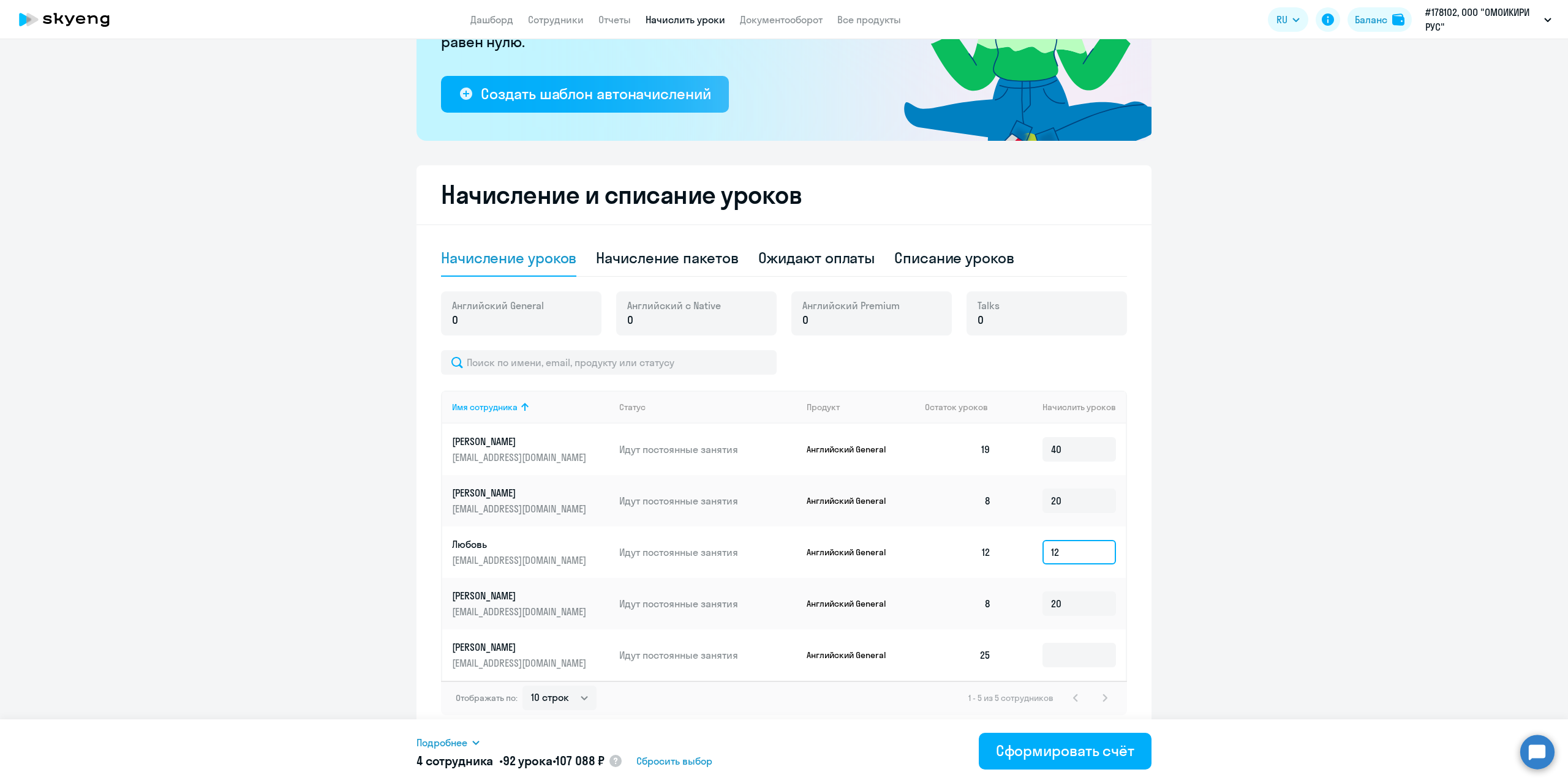
drag, startPoint x: 1068, startPoint y: 551, endPoint x: 1017, endPoint y: 551, distance: 51.0
click at [1017, 551] on td "12" at bounding box center [1063, 552] width 125 height 52
type input "16"
click at [1084, 441] on input "40" at bounding box center [1079, 449] width 73 height 24
click at [1084, 593] on input "20" at bounding box center [1079, 604] width 73 height 24
